Goal: Entertainment & Leisure: Consume media (video, audio)

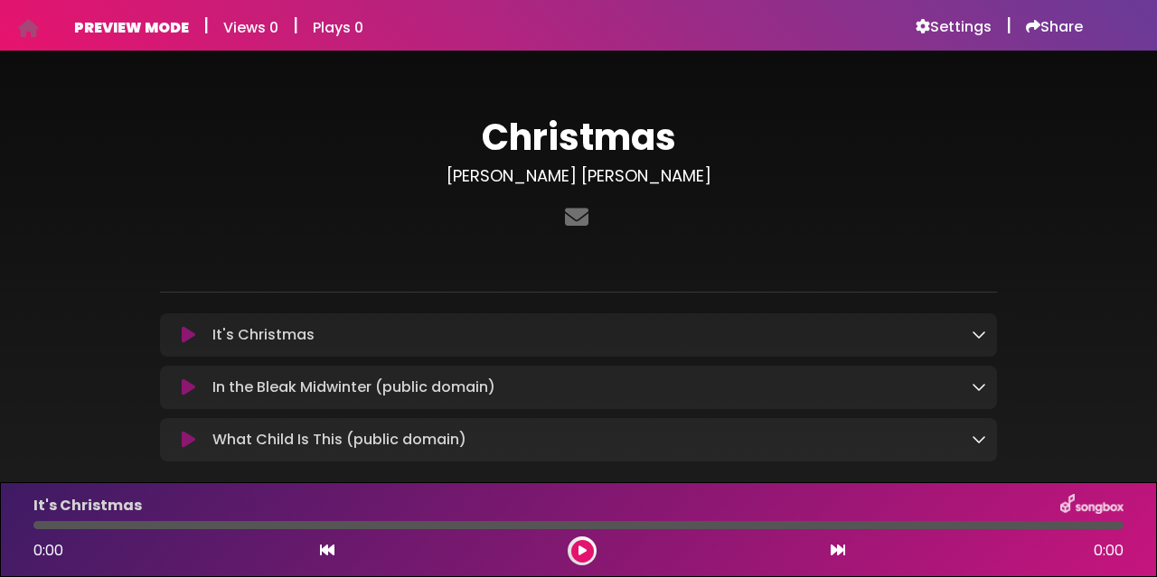
click at [183, 339] on icon at bounding box center [189, 335] width 14 height 18
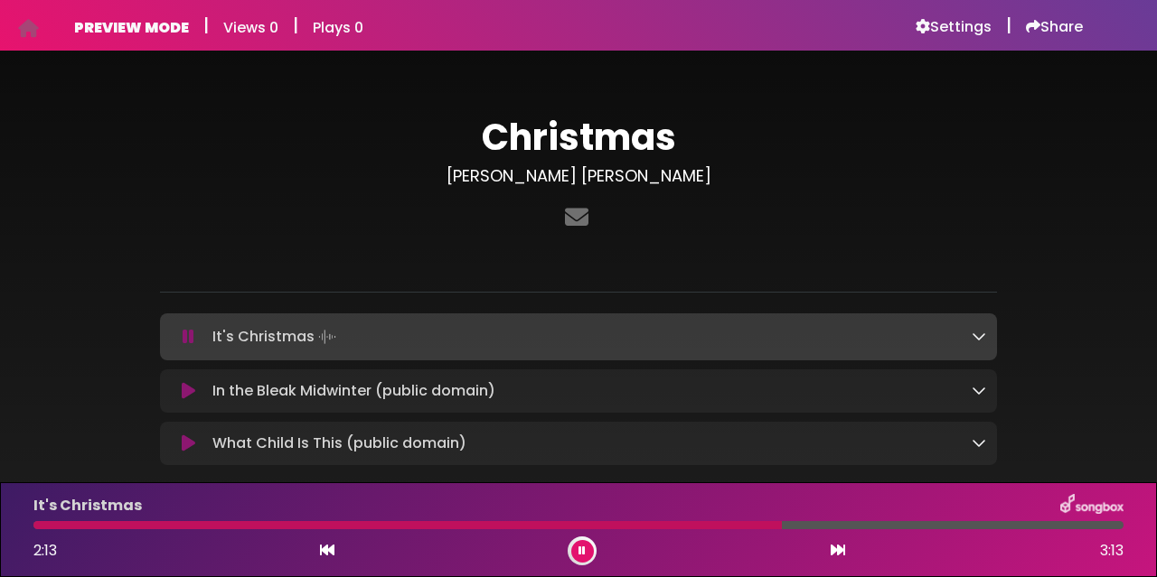
click at [183, 334] on icon at bounding box center [189, 337] width 12 height 18
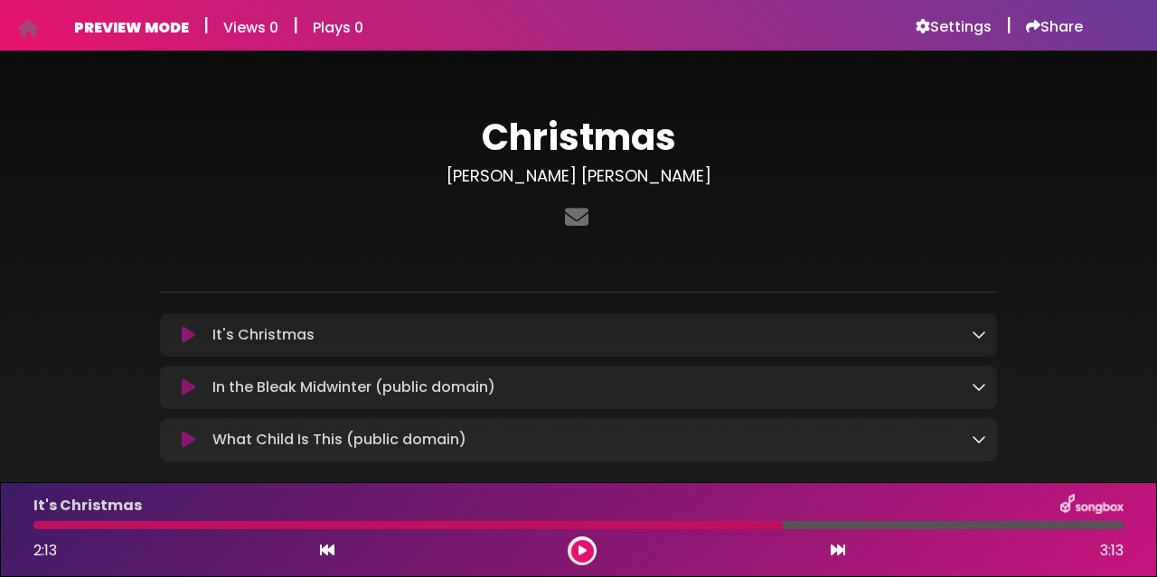
click at [188, 334] on icon at bounding box center [189, 335] width 14 height 18
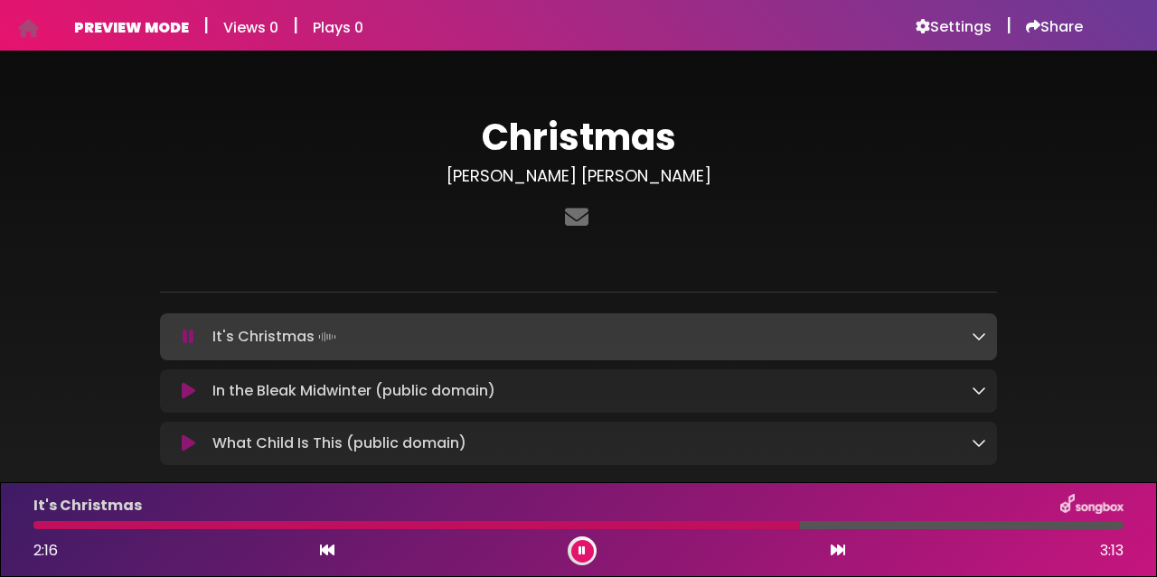
click at [574, 556] on button at bounding box center [582, 551] width 23 height 23
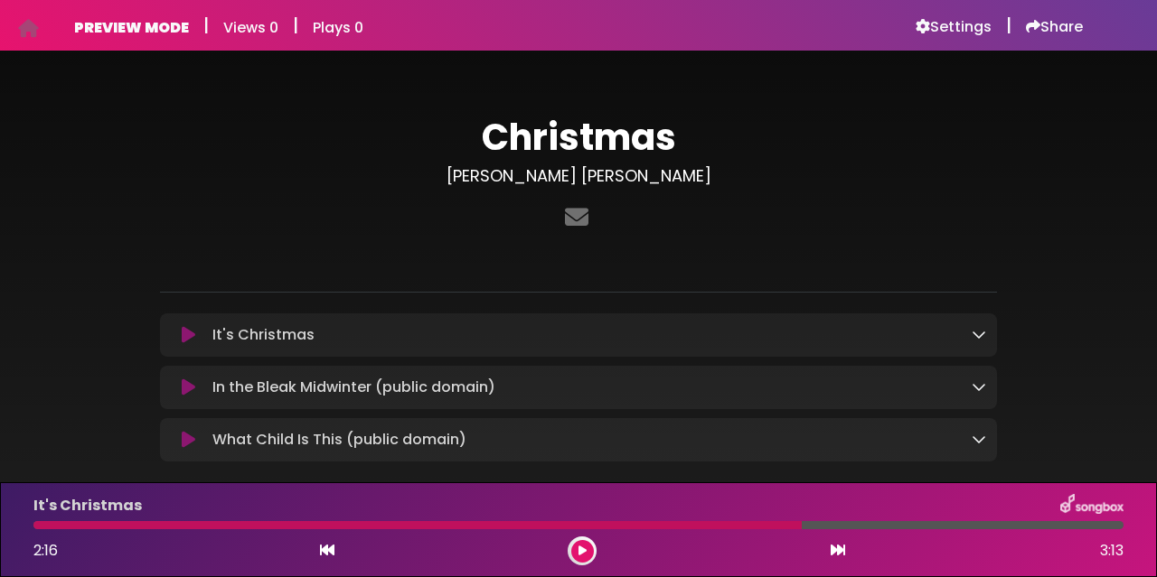
click at [581, 550] on icon at bounding box center [582, 551] width 8 height 11
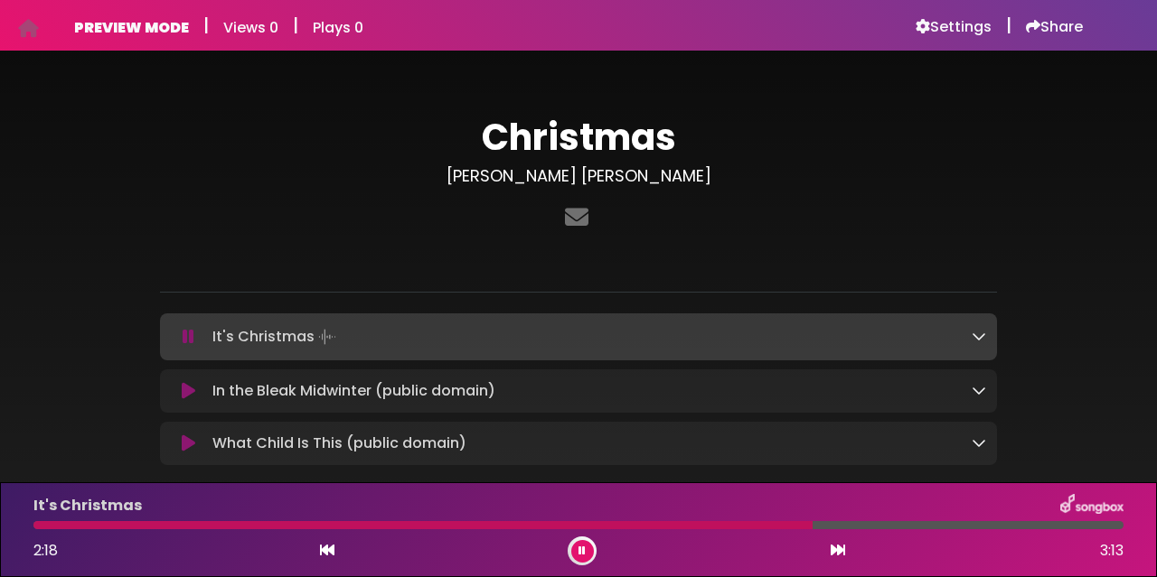
click at [482, 525] on div at bounding box center [422, 525] width 779 height 8
click at [583, 548] on icon at bounding box center [581, 551] width 7 height 11
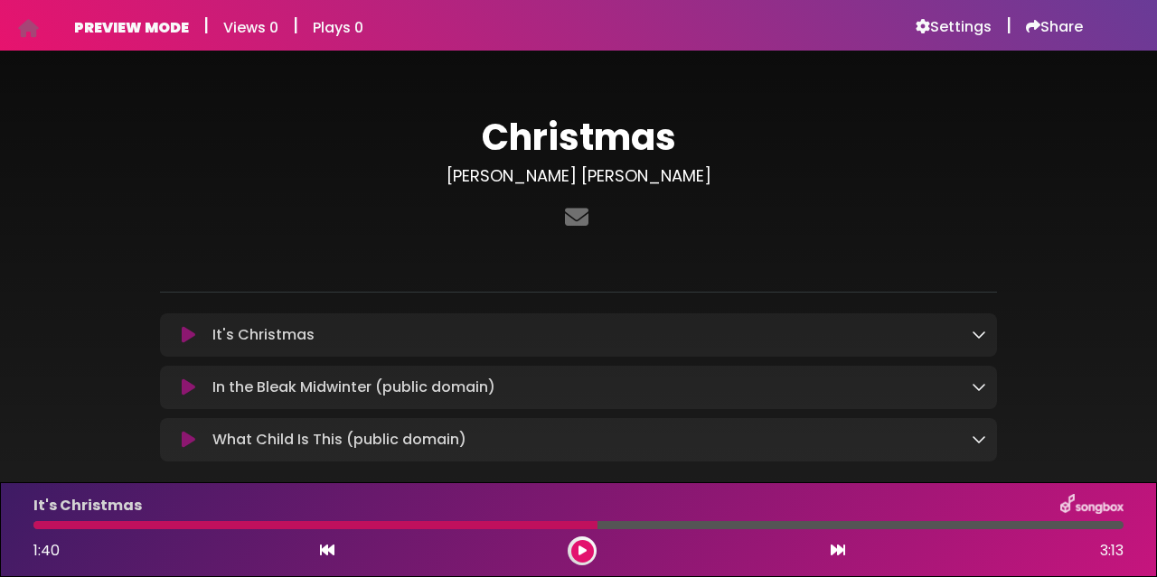
click at [582, 548] on icon at bounding box center [582, 551] width 8 height 11
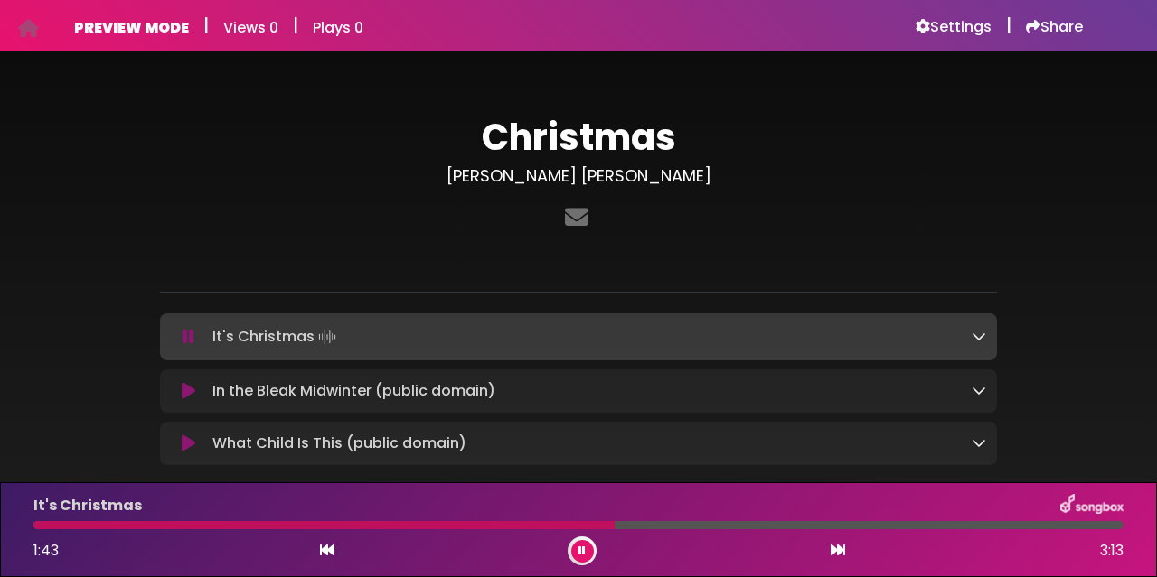
click at [585, 546] on icon at bounding box center [581, 551] width 7 height 11
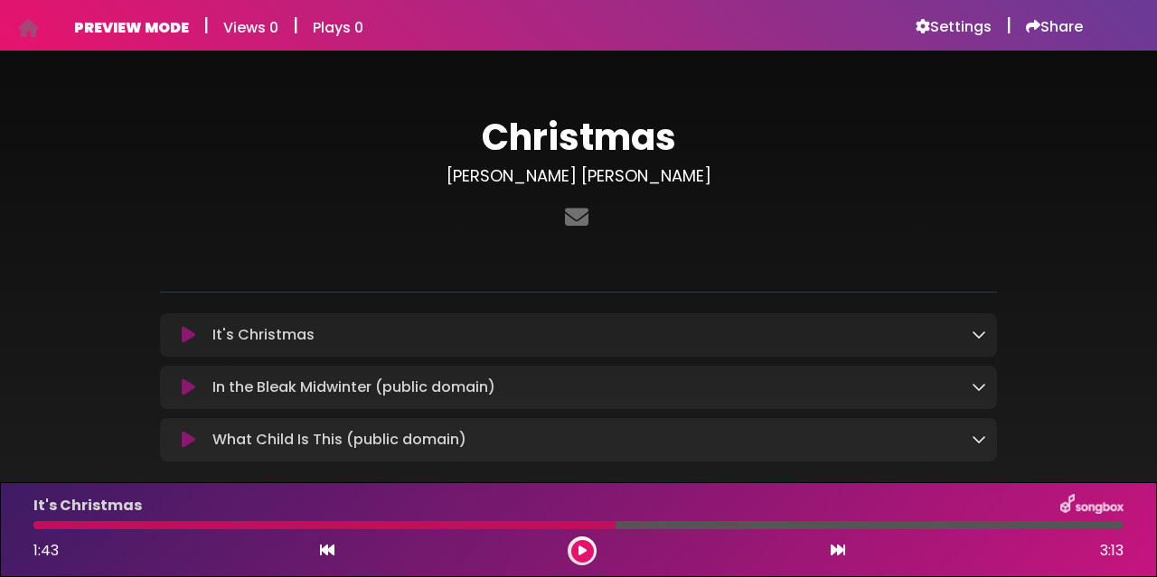
click at [280, 5] on div "PREVIEW MODE | Views 0 | Plays 0 Settings | Share Views 0" at bounding box center [578, 25] width 1030 height 51
click at [191, 336] on icon at bounding box center [189, 335] width 14 height 18
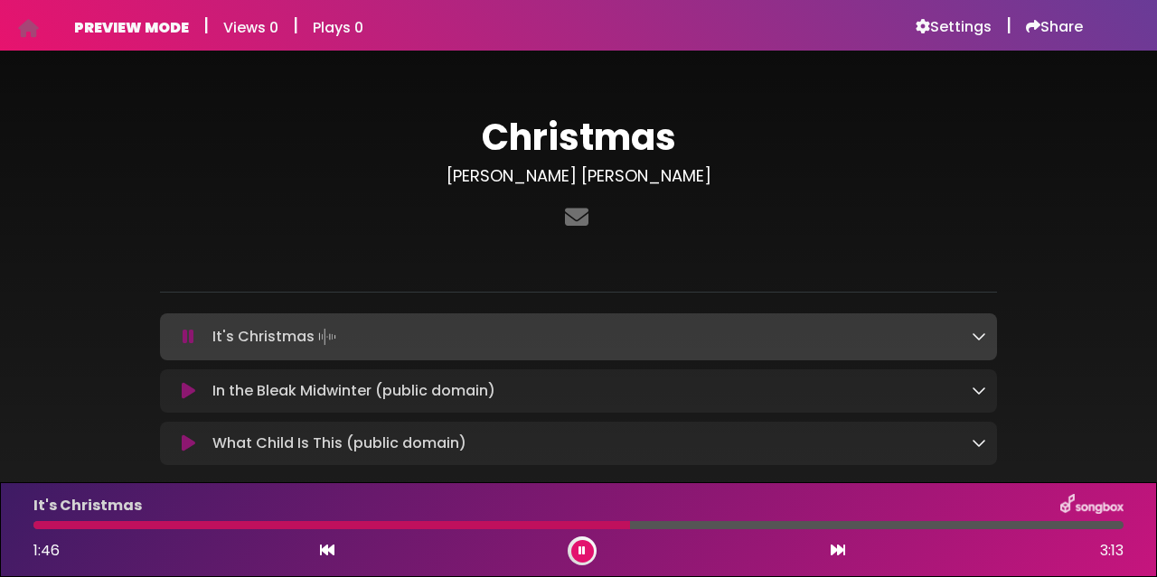
click at [586, 553] on button at bounding box center [582, 551] width 23 height 23
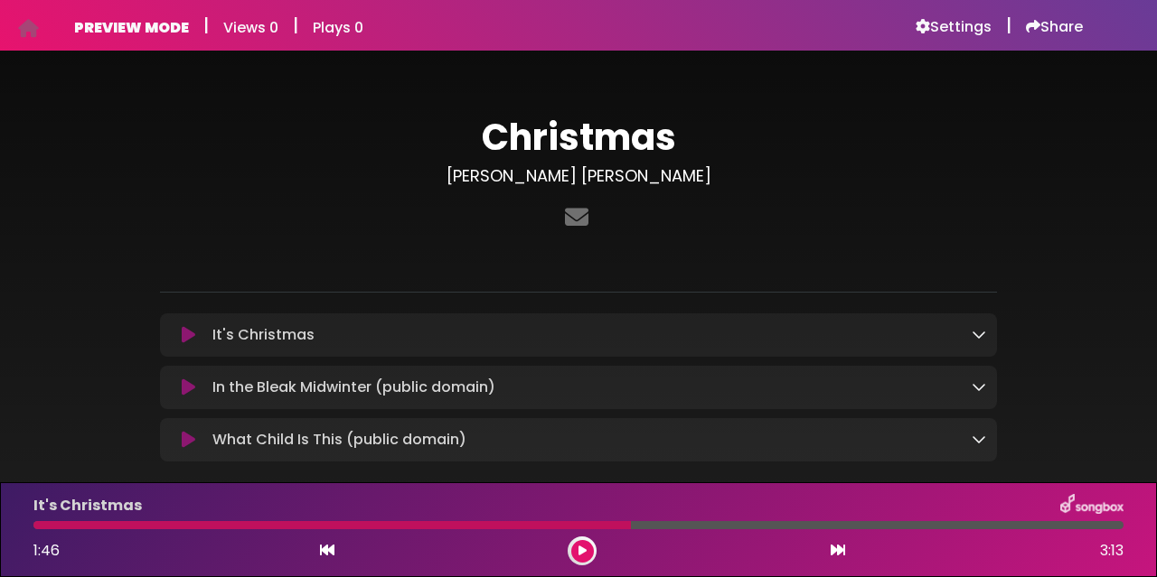
click at [186, 331] on icon at bounding box center [189, 335] width 14 height 18
